Goal: Task Accomplishment & Management: Use online tool/utility

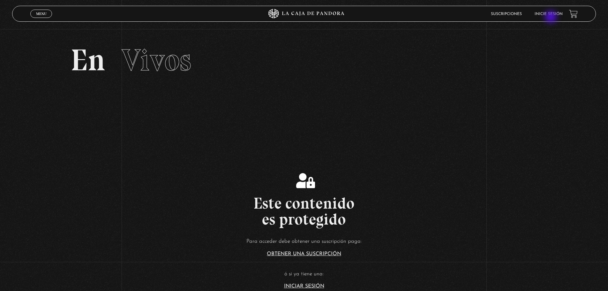
click at [551, 17] on li "Inicie sesión" at bounding box center [549, 14] width 28 height 10
click at [548, 13] on link "Inicie sesión" at bounding box center [549, 14] width 28 height 4
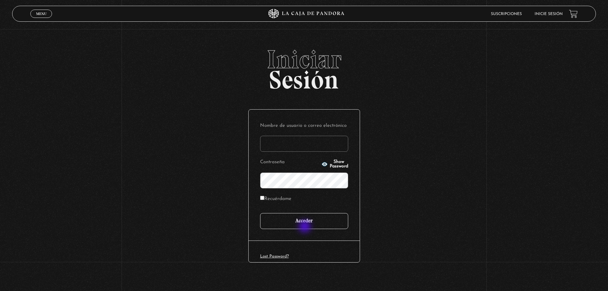
type input "suanhear27@gmail.com"
click at [305, 227] on input "Acceder" at bounding box center [304, 221] width 88 height 16
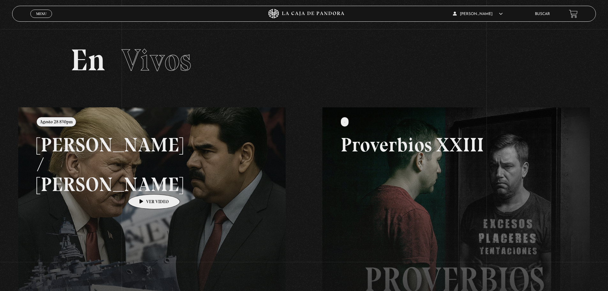
click at [144, 184] on link at bounding box center [322, 252] width 608 height 291
